Goal: Information Seeking & Learning: Learn about a topic

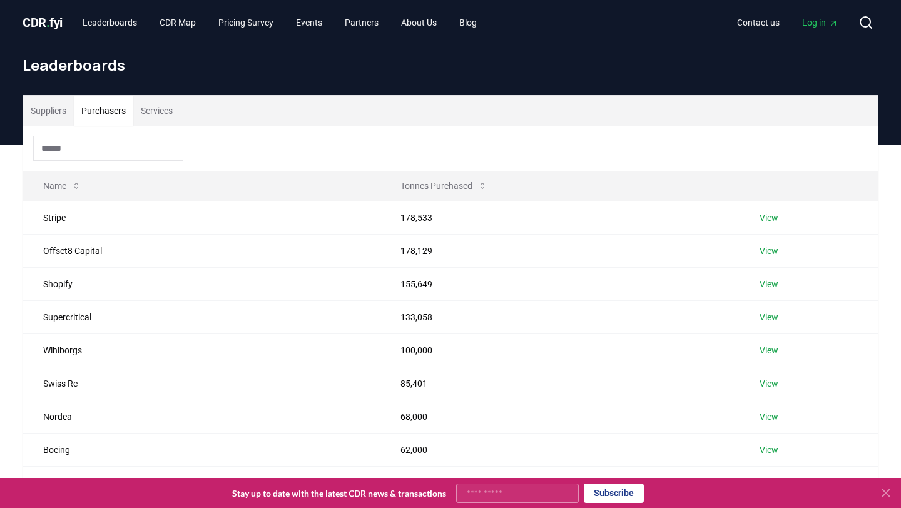
scroll to position [126, 0]
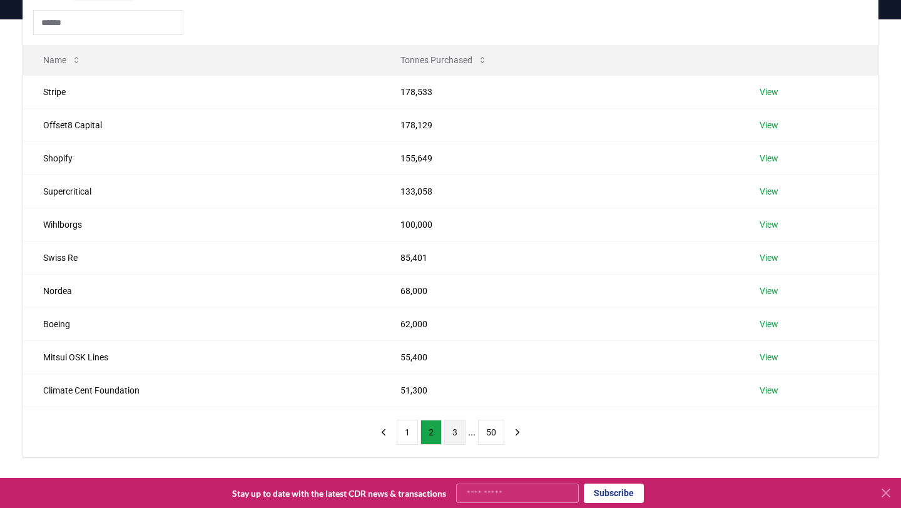
click at [458, 436] on button "3" at bounding box center [454, 432] width 21 height 25
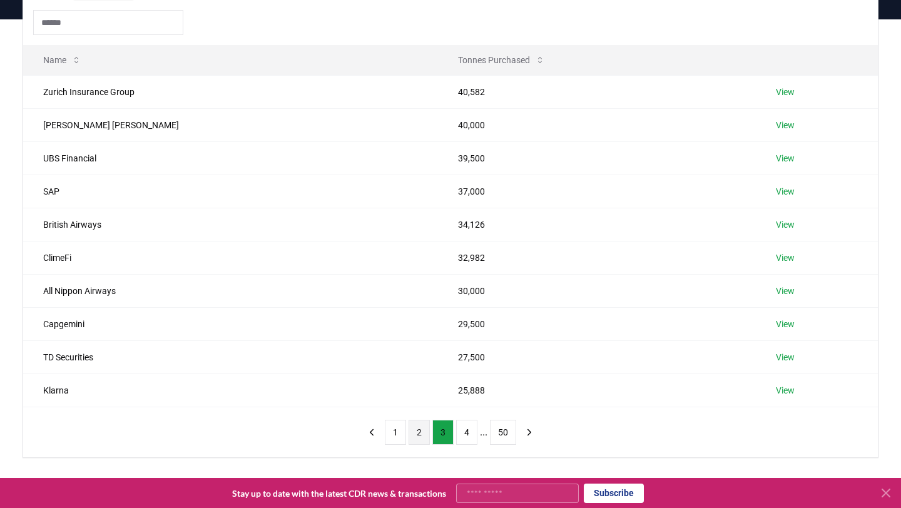
click at [413, 429] on button "2" at bounding box center [419, 432] width 21 height 25
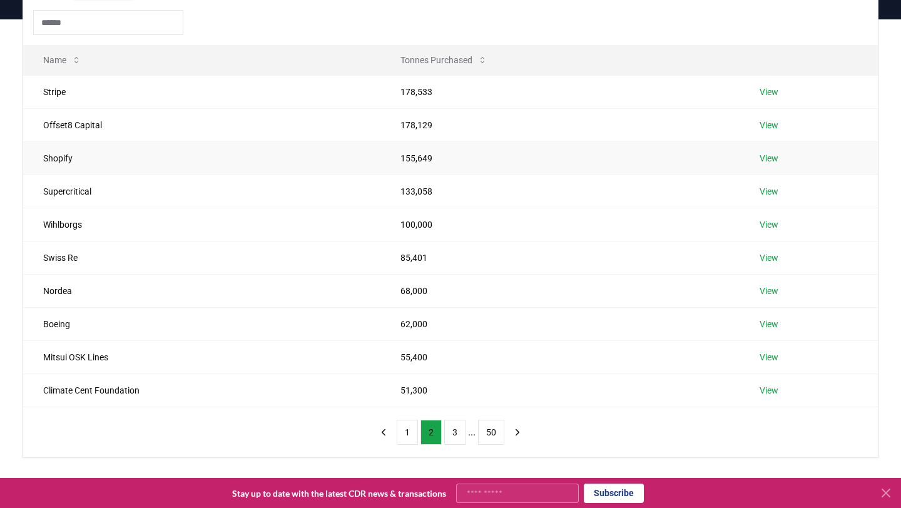
click at [773, 158] on link "View" at bounding box center [769, 158] width 19 height 13
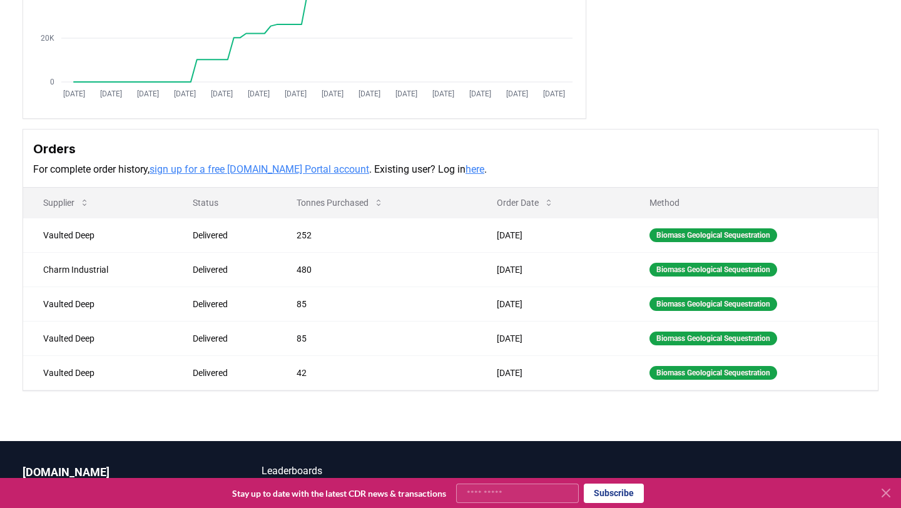
scroll to position [250, 0]
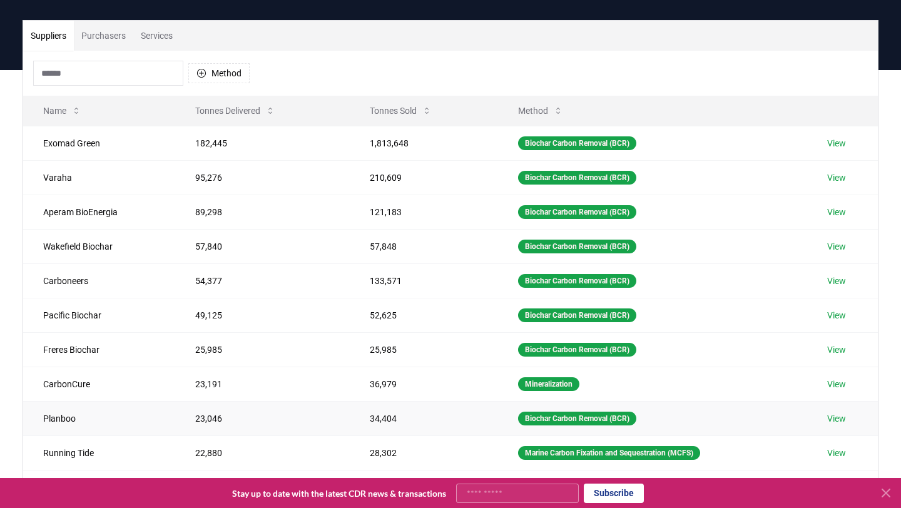
scroll to position [51, 0]
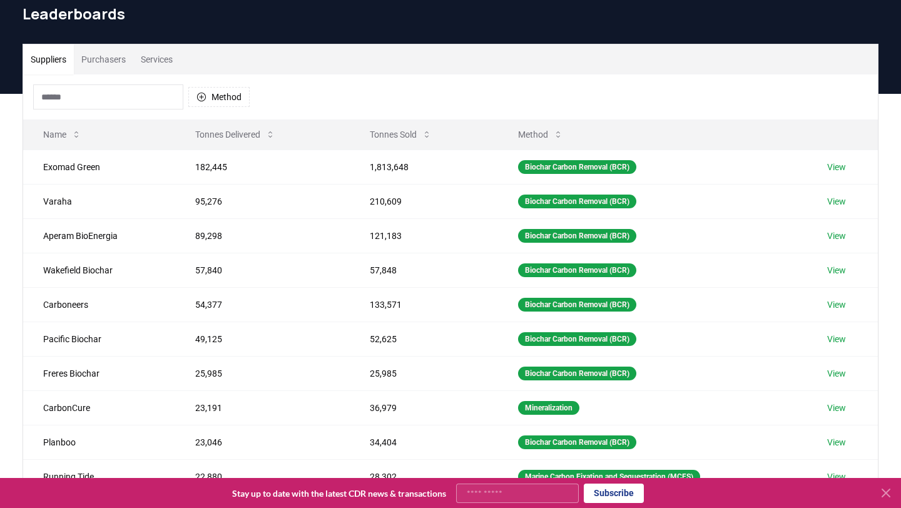
click at [118, 59] on button "Purchasers" at bounding box center [103, 59] width 59 height 30
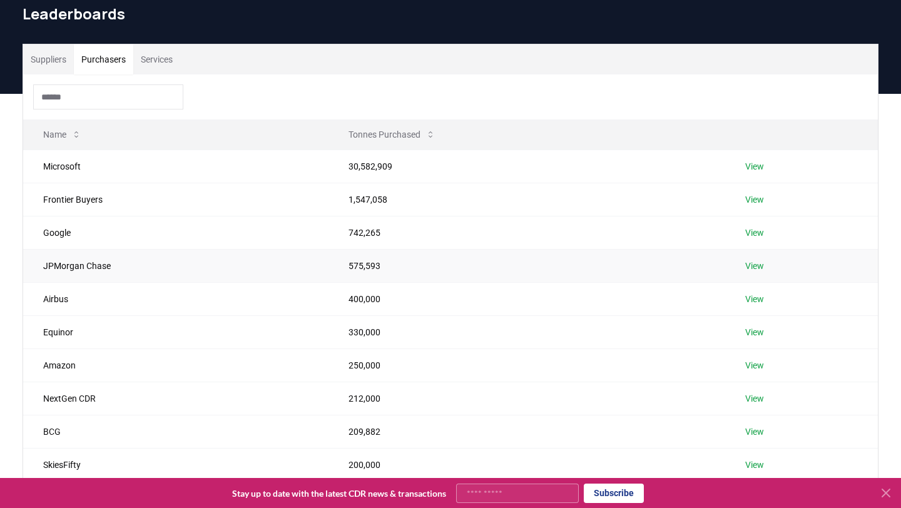
scroll to position [68, 0]
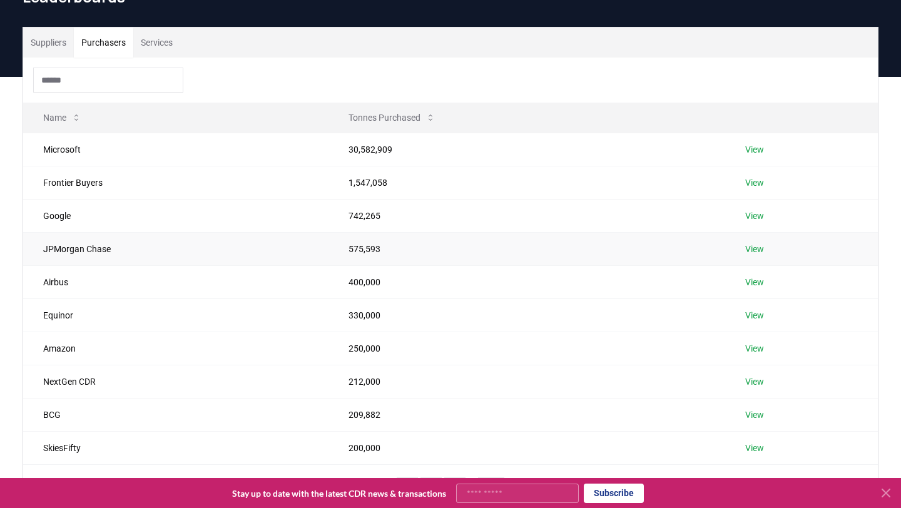
click at [751, 248] on link "View" at bounding box center [754, 249] width 19 height 13
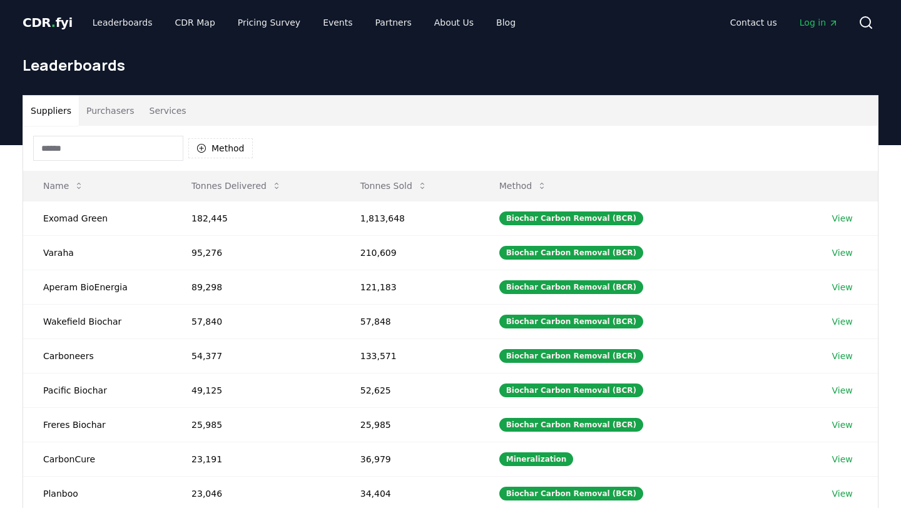
scroll to position [68, 0]
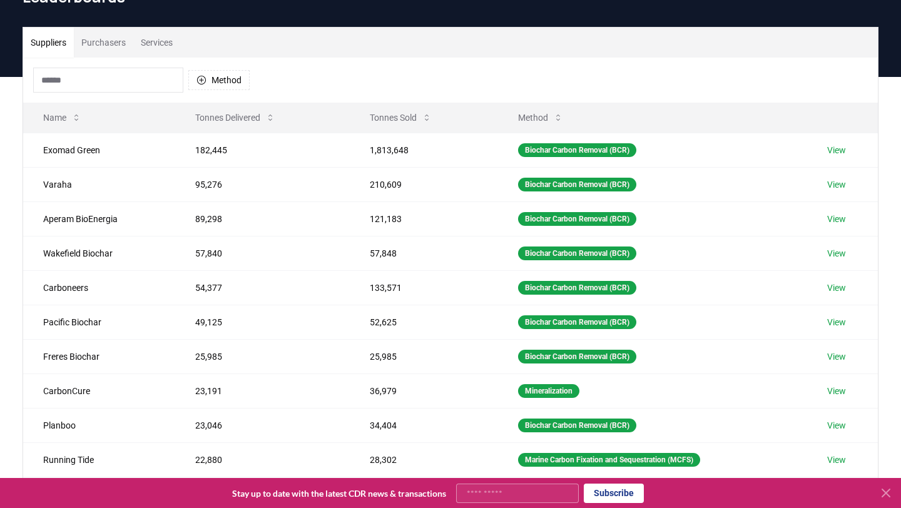
click at [110, 42] on button "Purchasers" at bounding box center [103, 43] width 59 height 30
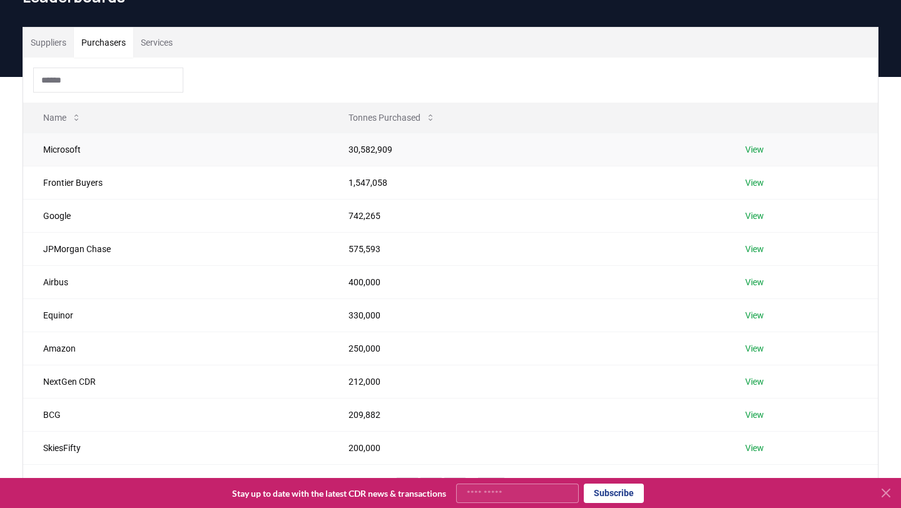
click at [760, 148] on link "View" at bounding box center [754, 149] width 19 height 13
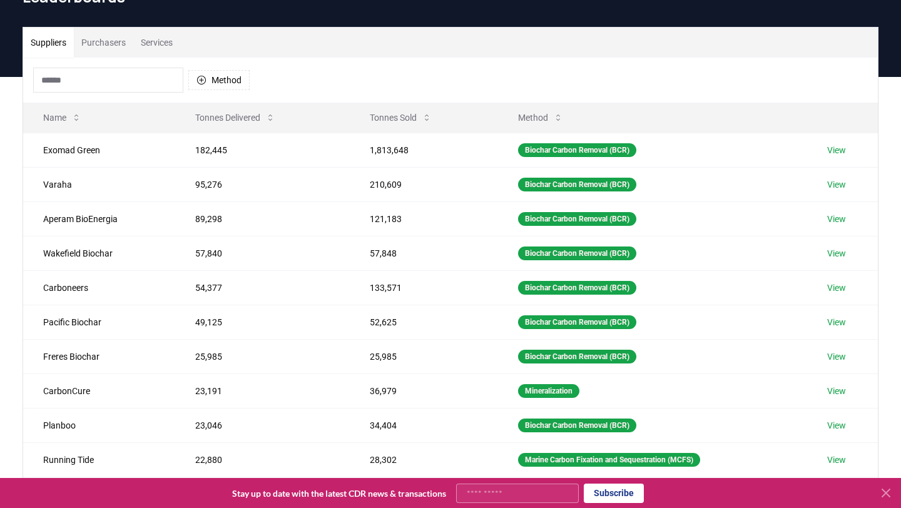
scroll to position [94, 0]
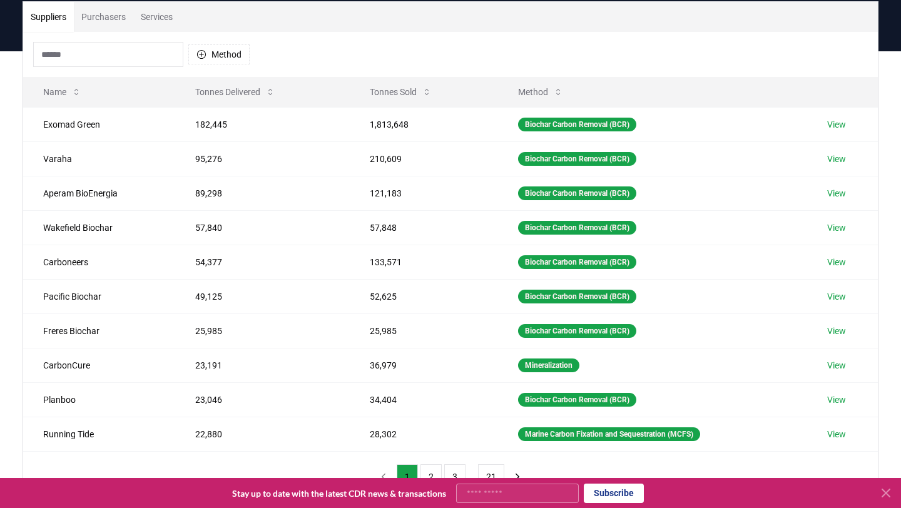
click at [115, 15] on button "Purchasers" at bounding box center [103, 17] width 59 height 30
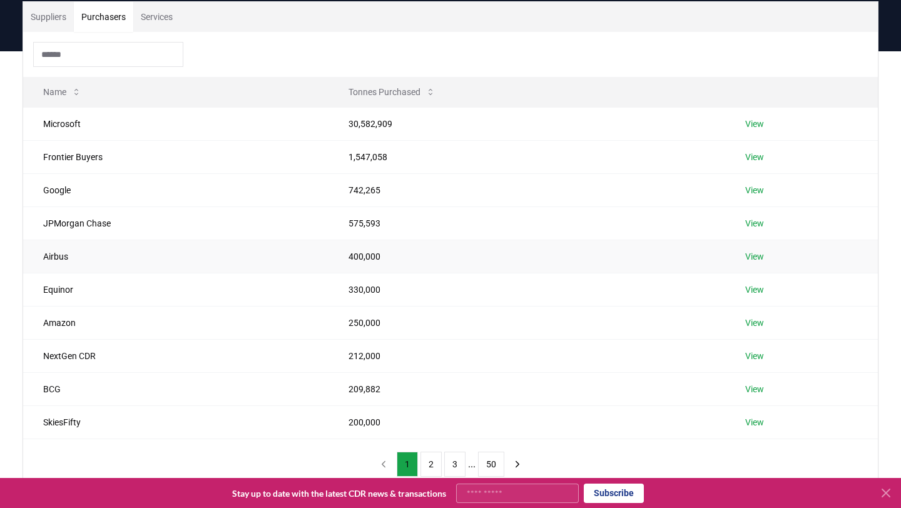
click at [750, 257] on link "View" at bounding box center [754, 256] width 19 height 13
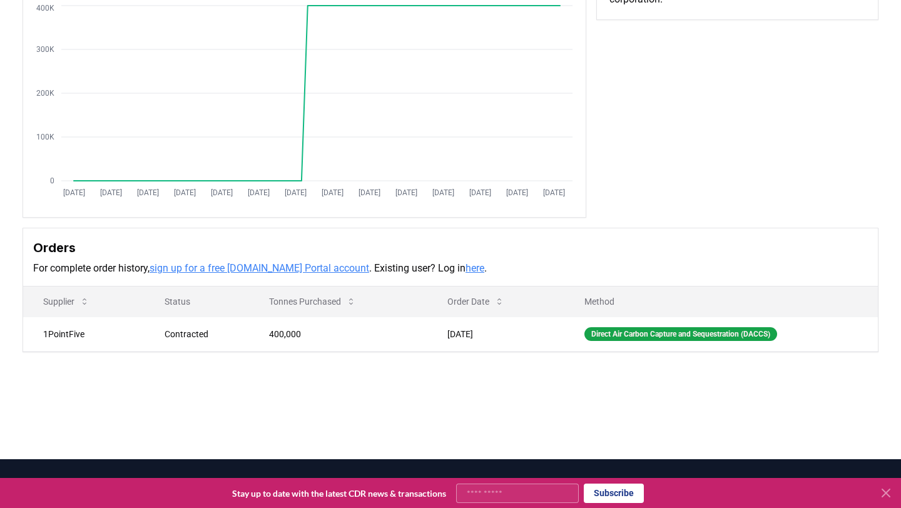
scroll to position [175, 0]
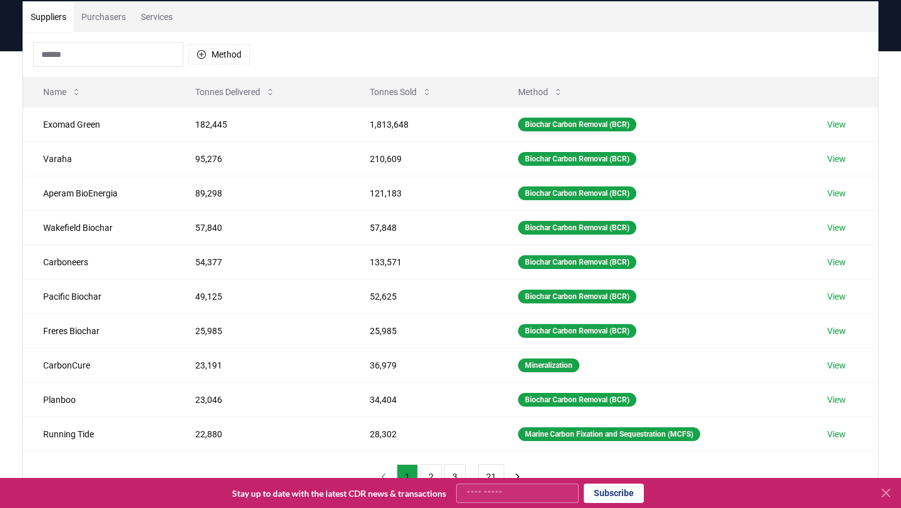
scroll to position [79, 0]
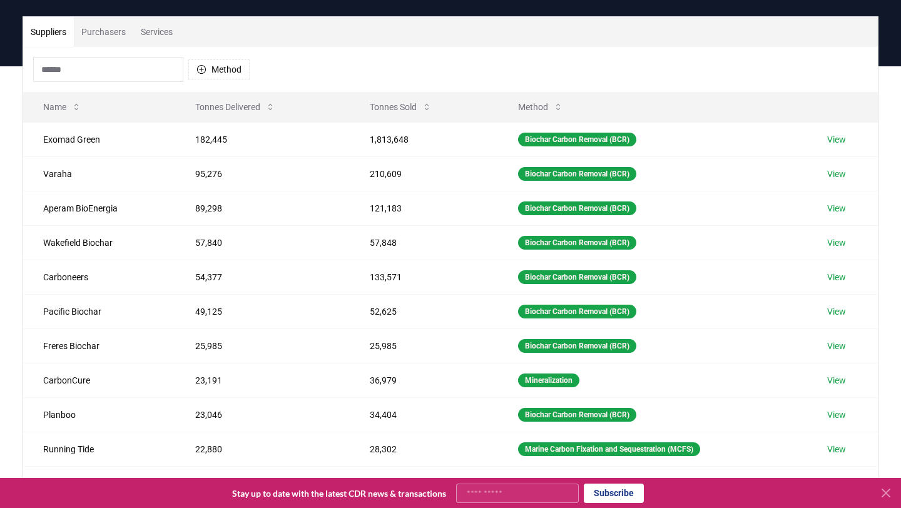
click at [117, 29] on button "Purchasers" at bounding box center [103, 32] width 59 height 30
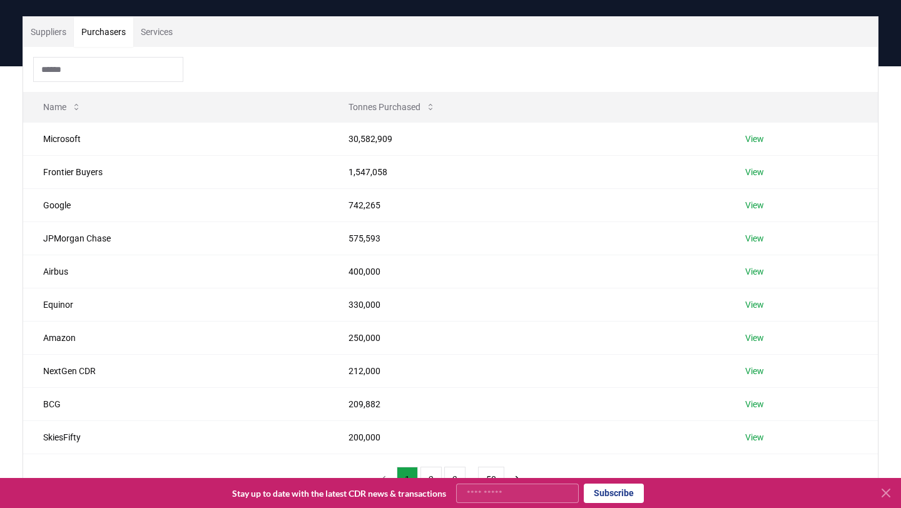
click at [59, 30] on button "Suppliers" at bounding box center [48, 32] width 51 height 30
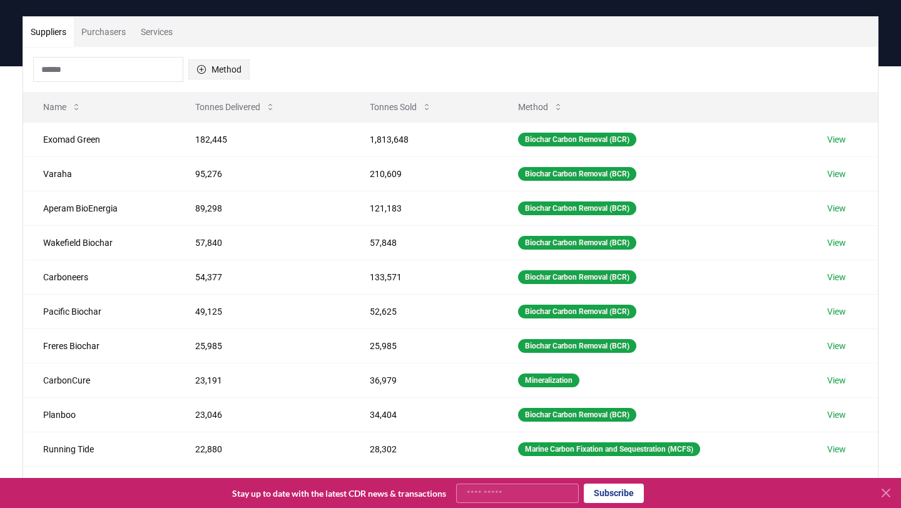
click at [208, 72] on button "Method" at bounding box center [218, 69] width 61 height 20
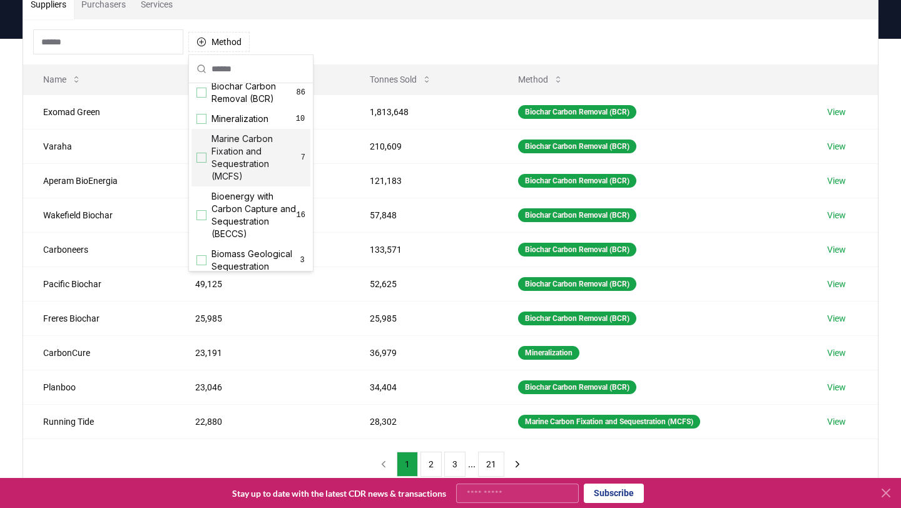
scroll to position [0, 0]
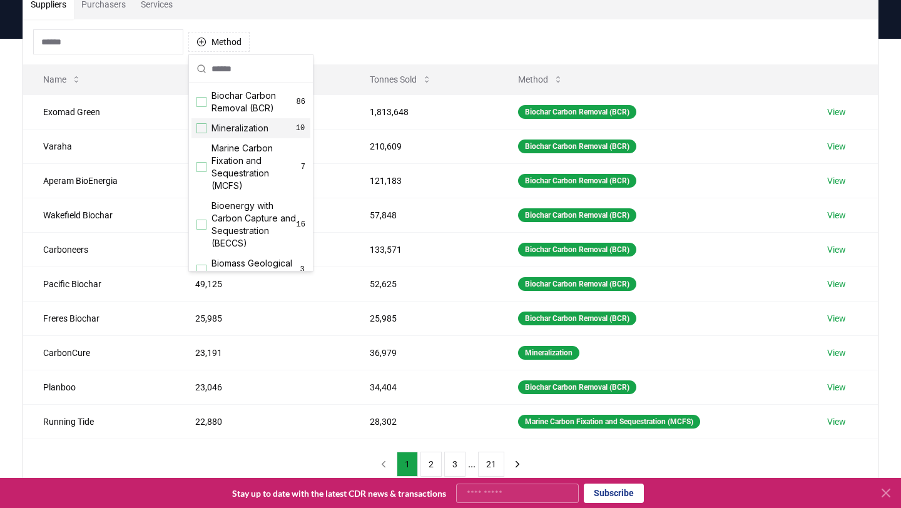
click at [300, 39] on div "Method" at bounding box center [450, 41] width 855 height 45
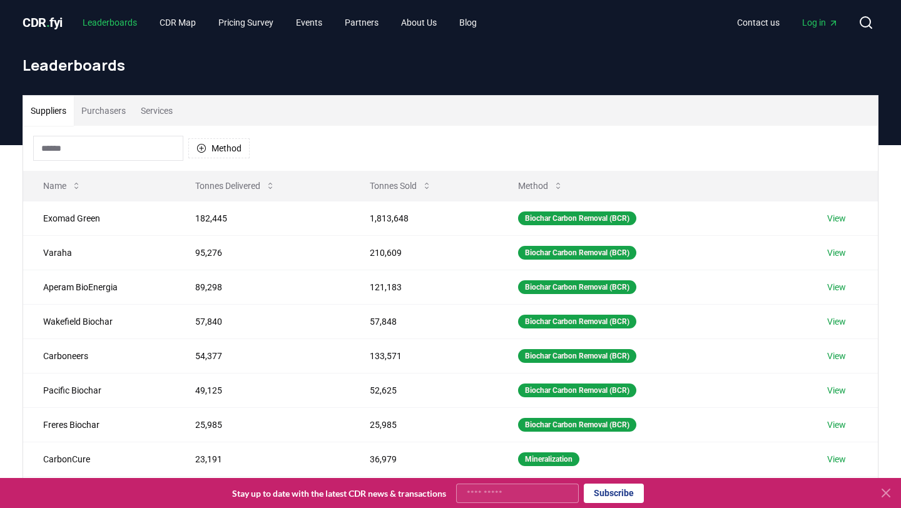
click at [118, 19] on link "Leaderboards" at bounding box center [110, 22] width 74 height 23
click at [153, 108] on button "Services" at bounding box center [156, 111] width 47 height 30
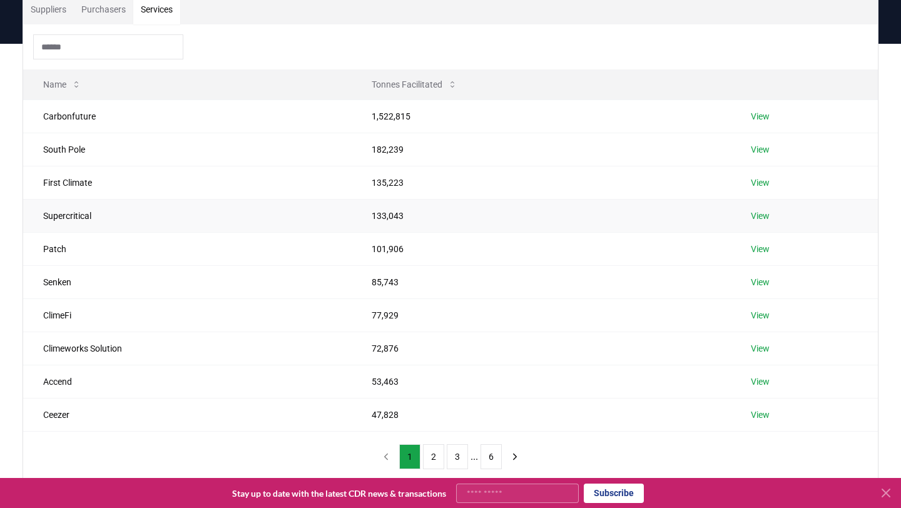
scroll to position [102, 0]
click at [761, 113] on link "View" at bounding box center [760, 116] width 19 height 13
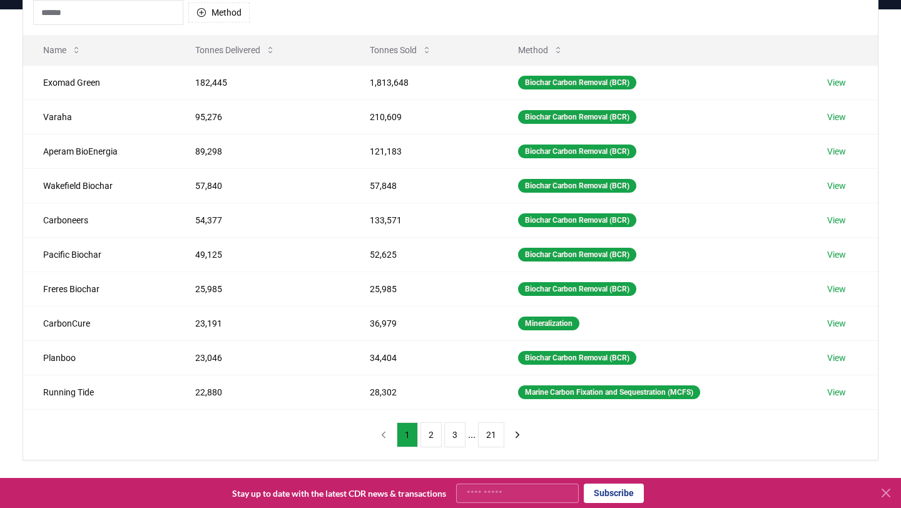
scroll to position [140, 0]
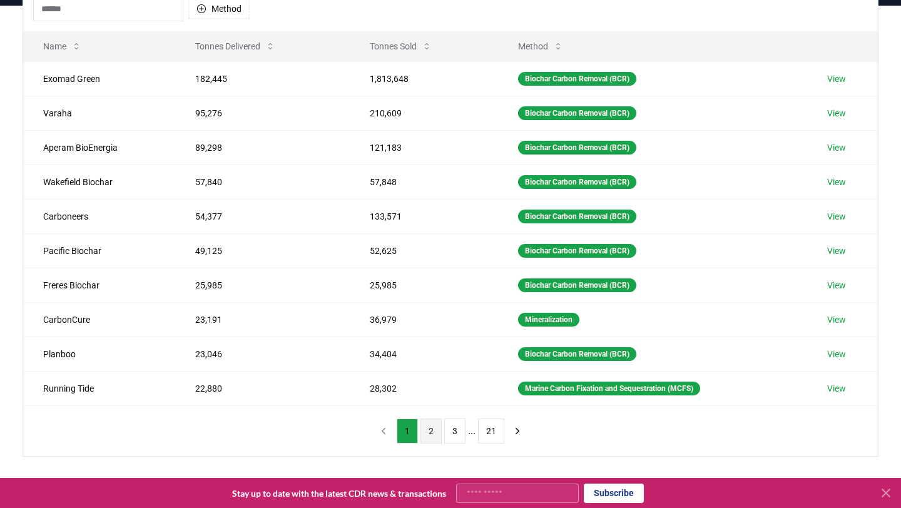
click at [426, 428] on button "2" at bounding box center [431, 431] width 21 height 25
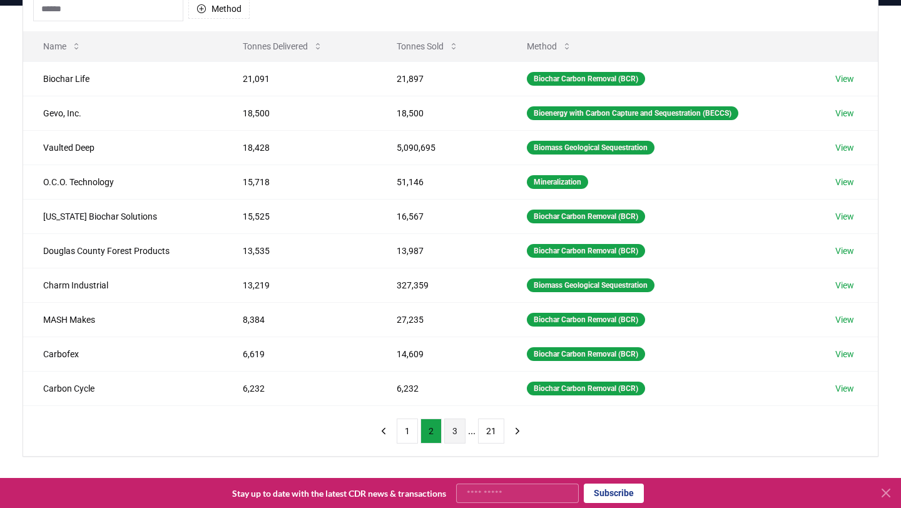
click at [454, 432] on button "3" at bounding box center [454, 431] width 21 height 25
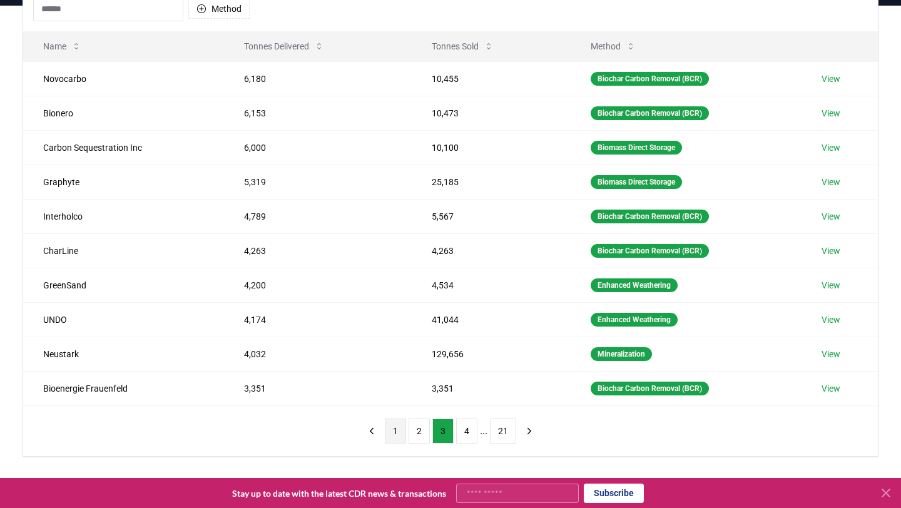
click at [391, 434] on button "1" at bounding box center [395, 431] width 21 height 25
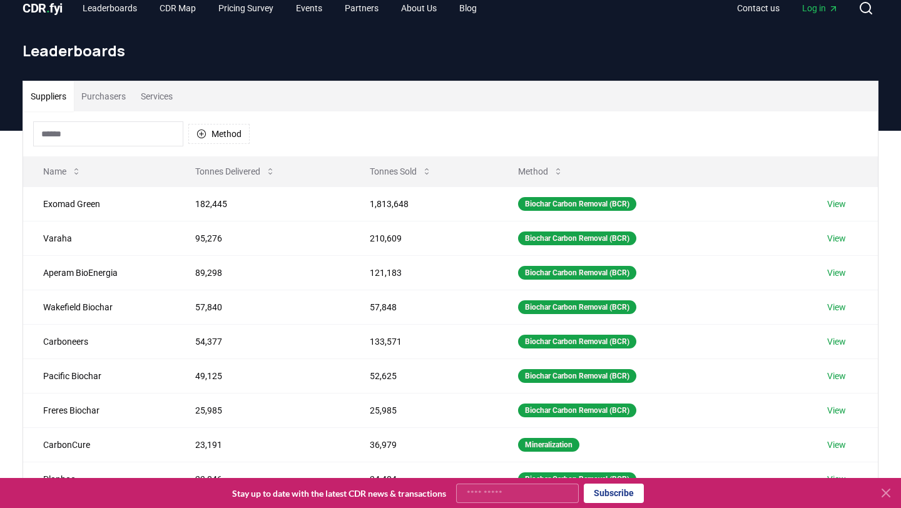
scroll to position [0, 0]
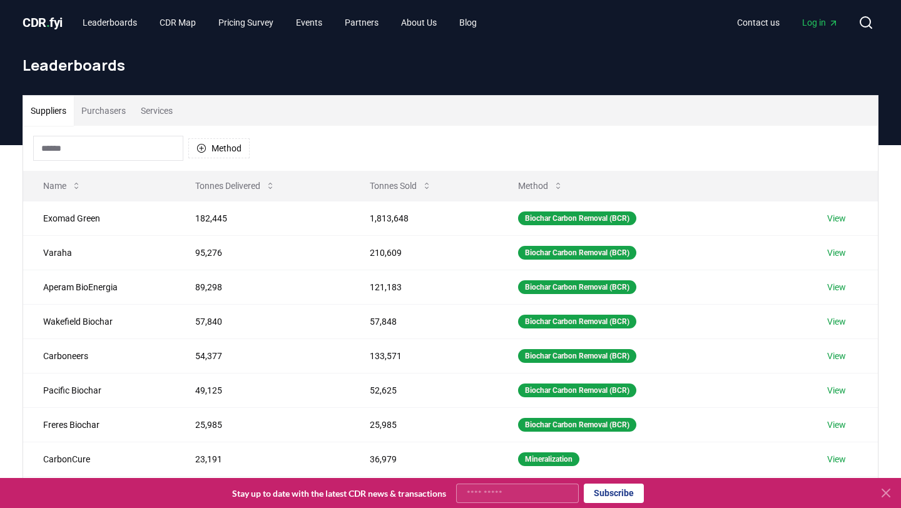
click at [108, 108] on button "Purchasers" at bounding box center [103, 111] width 59 height 30
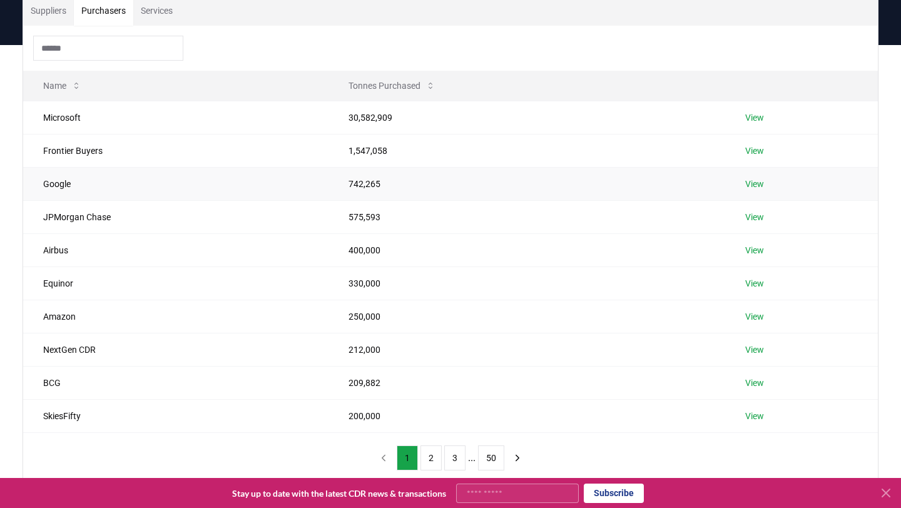
scroll to position [140, 0]
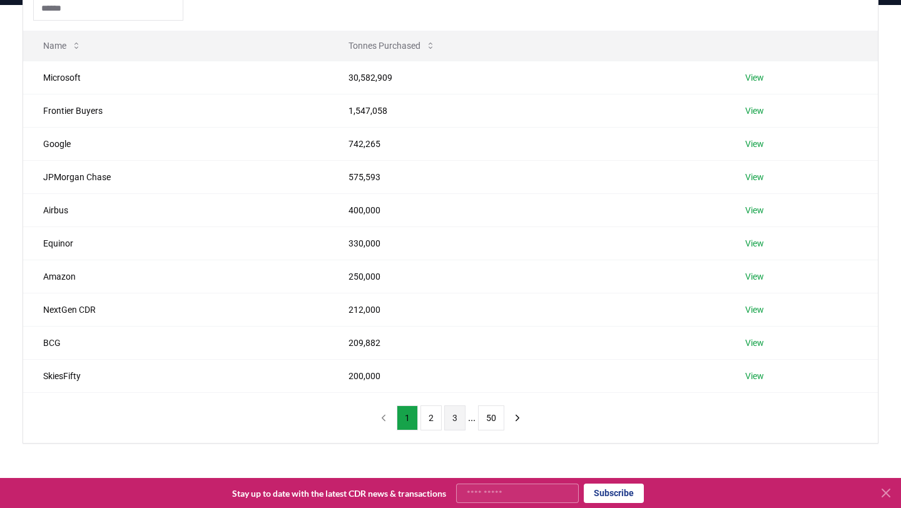
click at [455, 421] on button "3" at bounding box center [454, 418] width 21 height 25
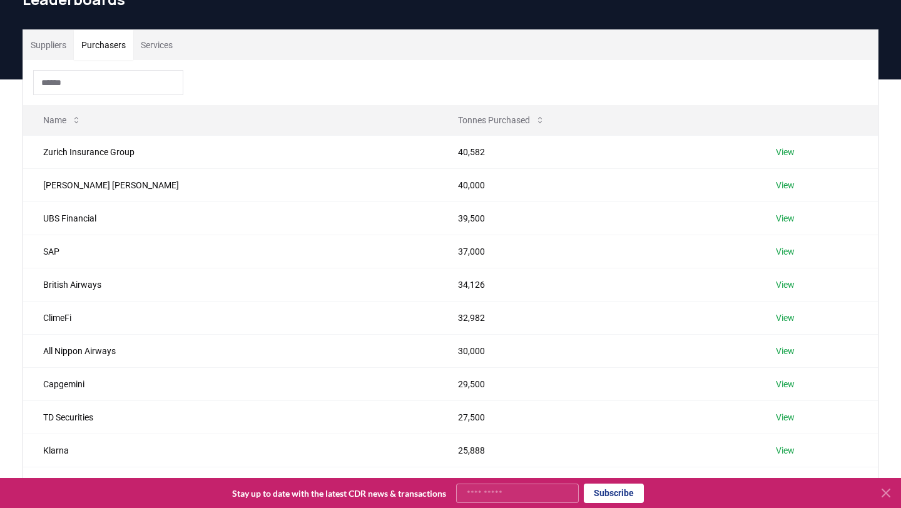
scroll to position [0, 0]
